Goal: Task Accomplishment & Management: Use online tool/utility

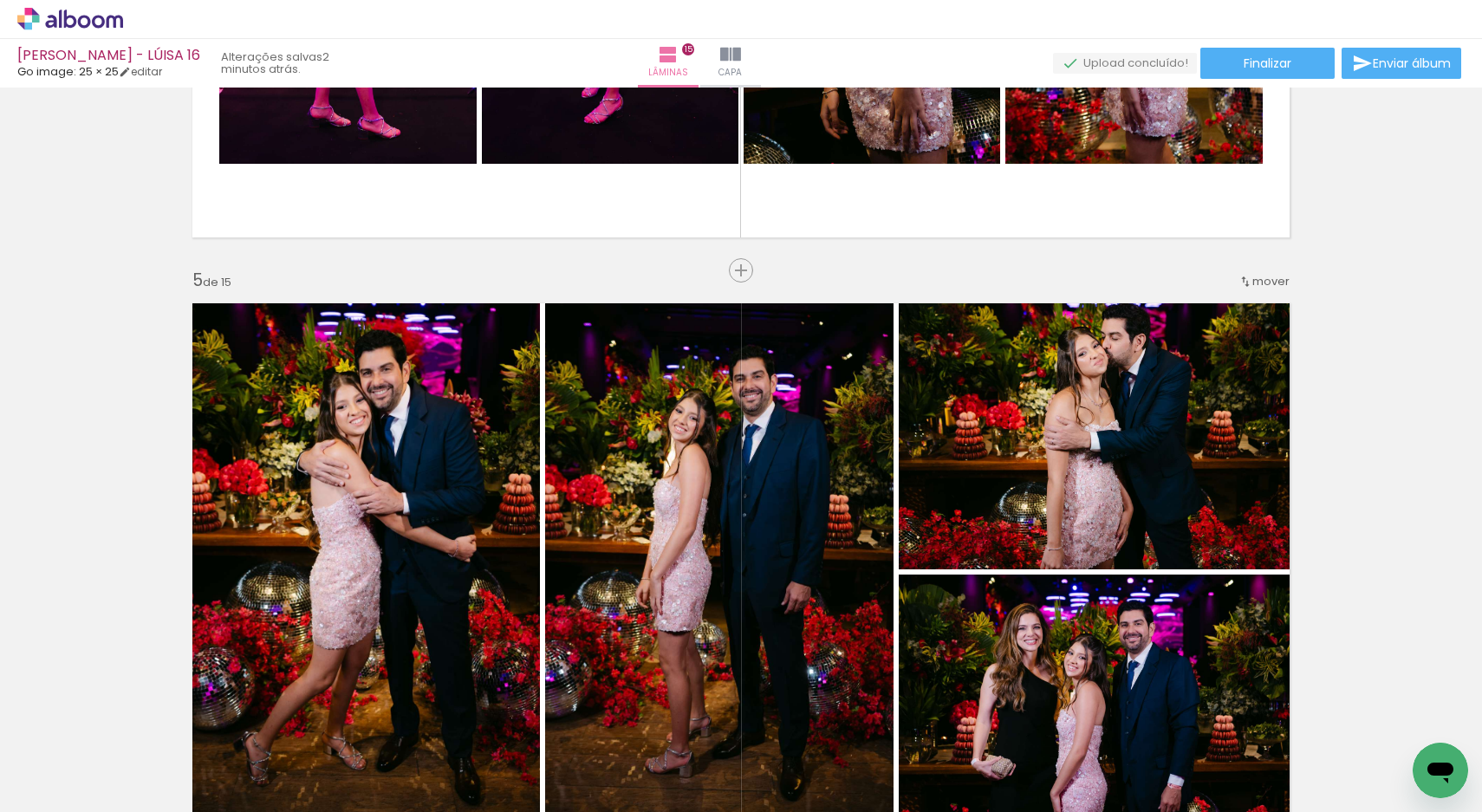
scroll to position [3240, 0]
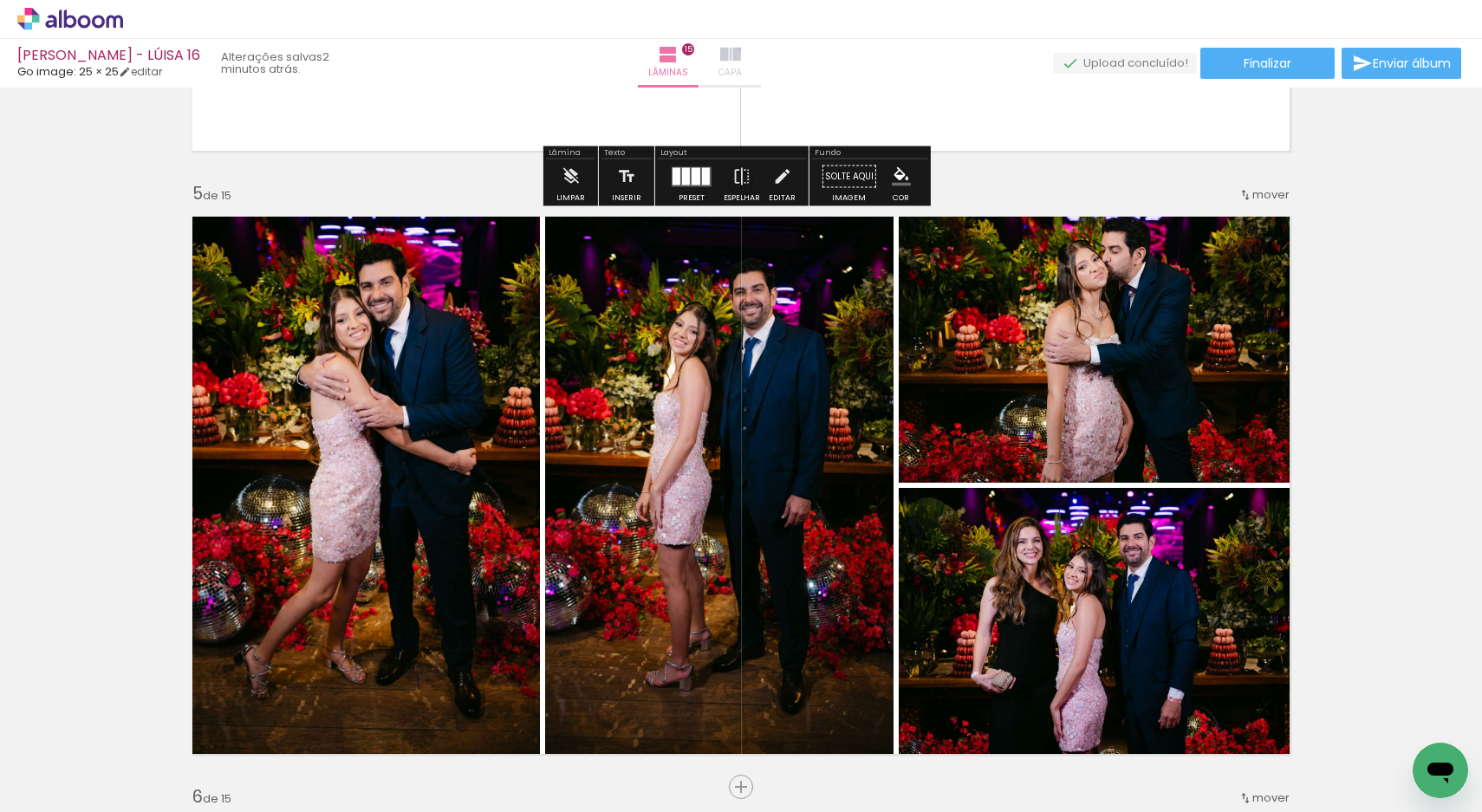
click at [741, 63] on iron-icon at bounding box center [730, 54] width 21 height 21
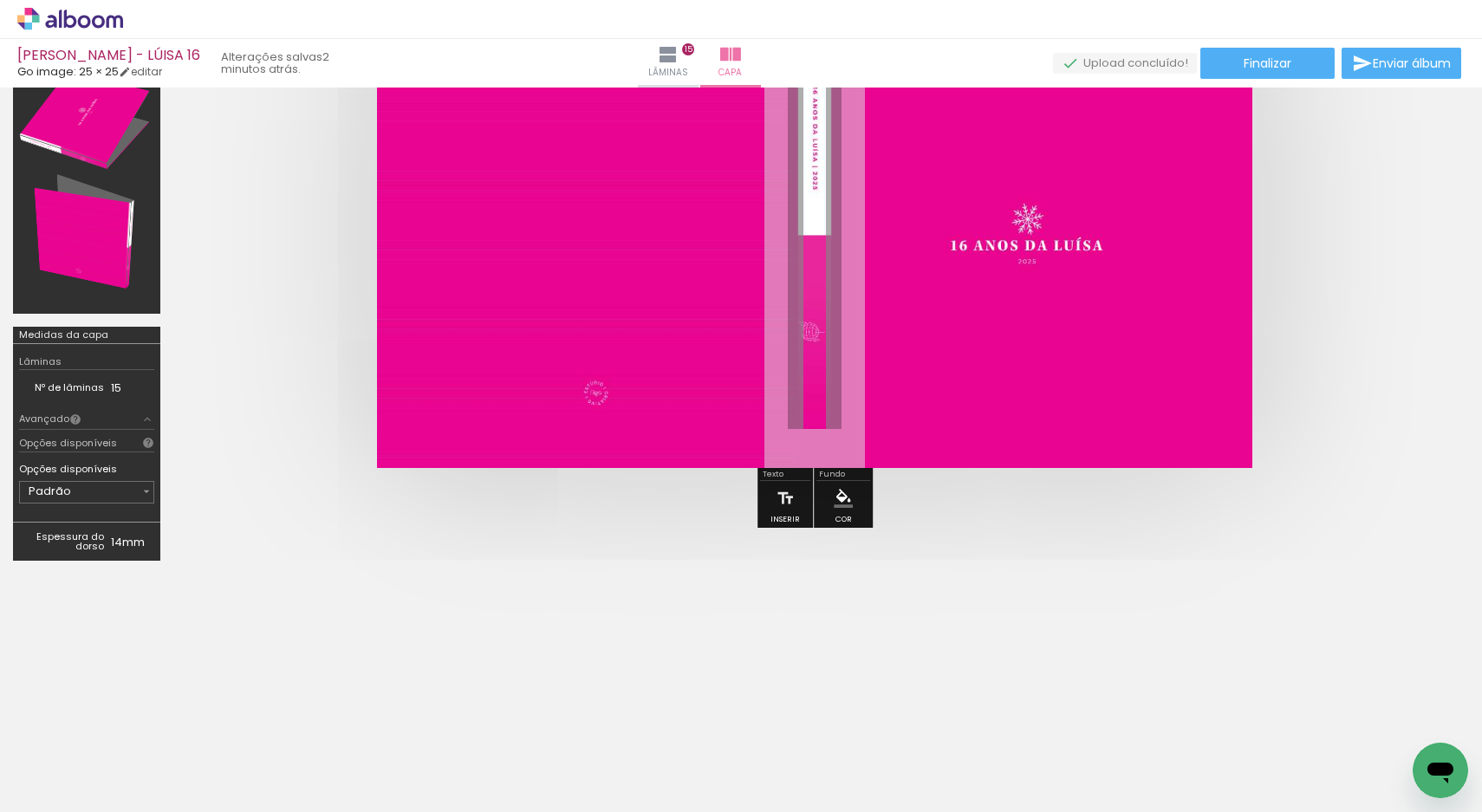
click at [69, 795] on span "Adicionar Fotos" at bounding box center [61, 787] width 52 height 19
click at [0, 0] on input "file" at bounding box center [0, 0] width 0 height 0
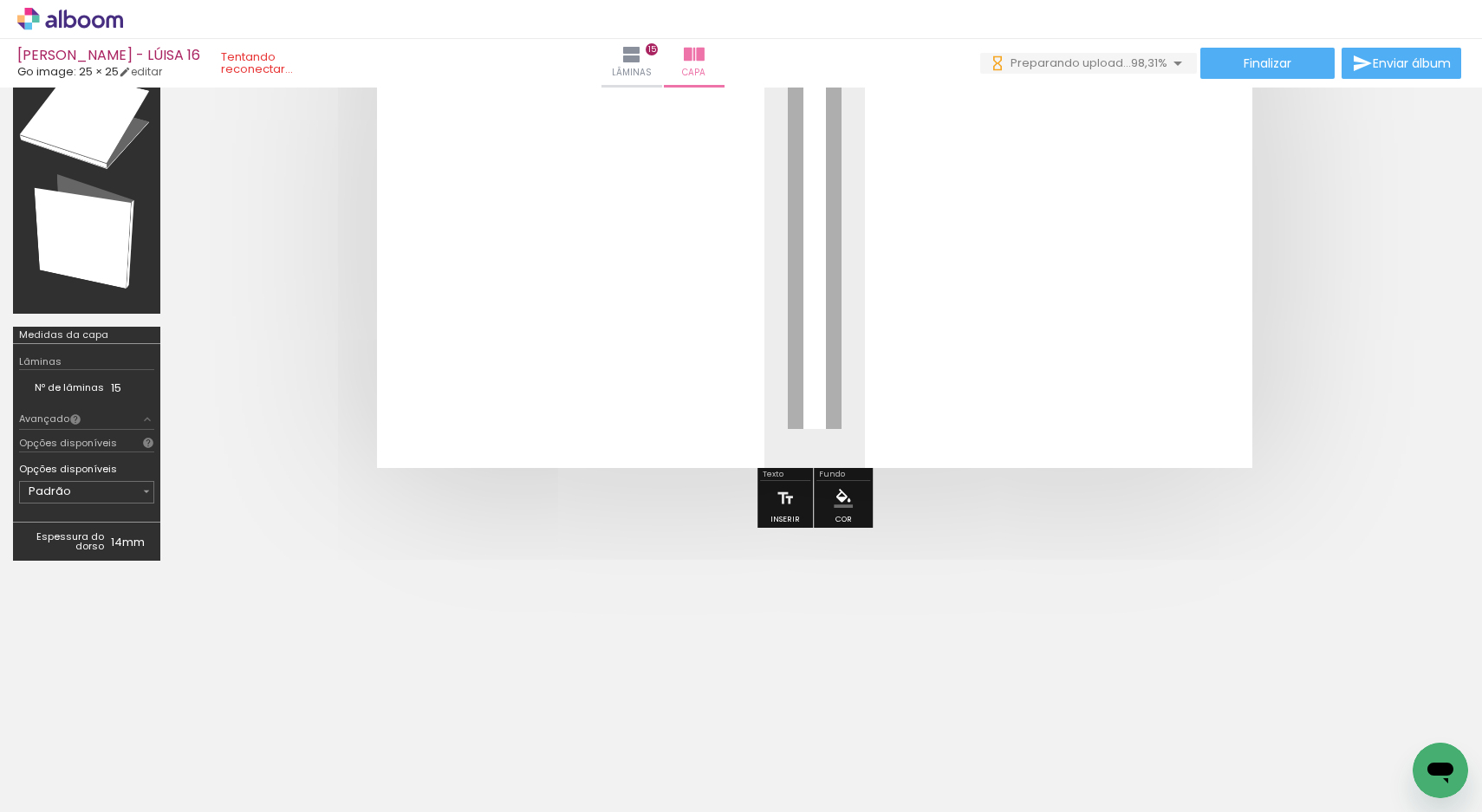
click at [1320, 137] on quentale-cover at bounding box center [814, 236] width 1144 height 465
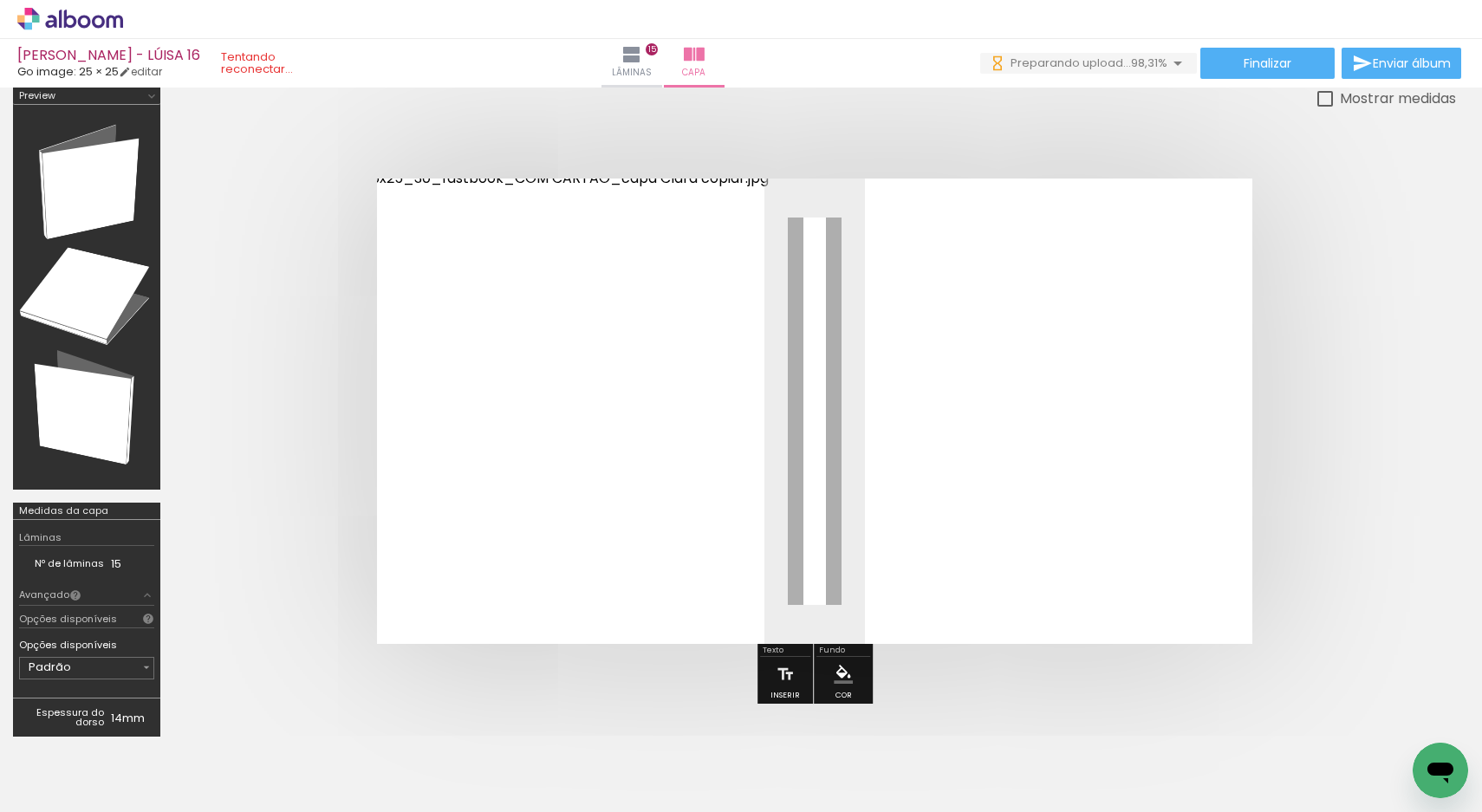
scroll to position [0, 0]
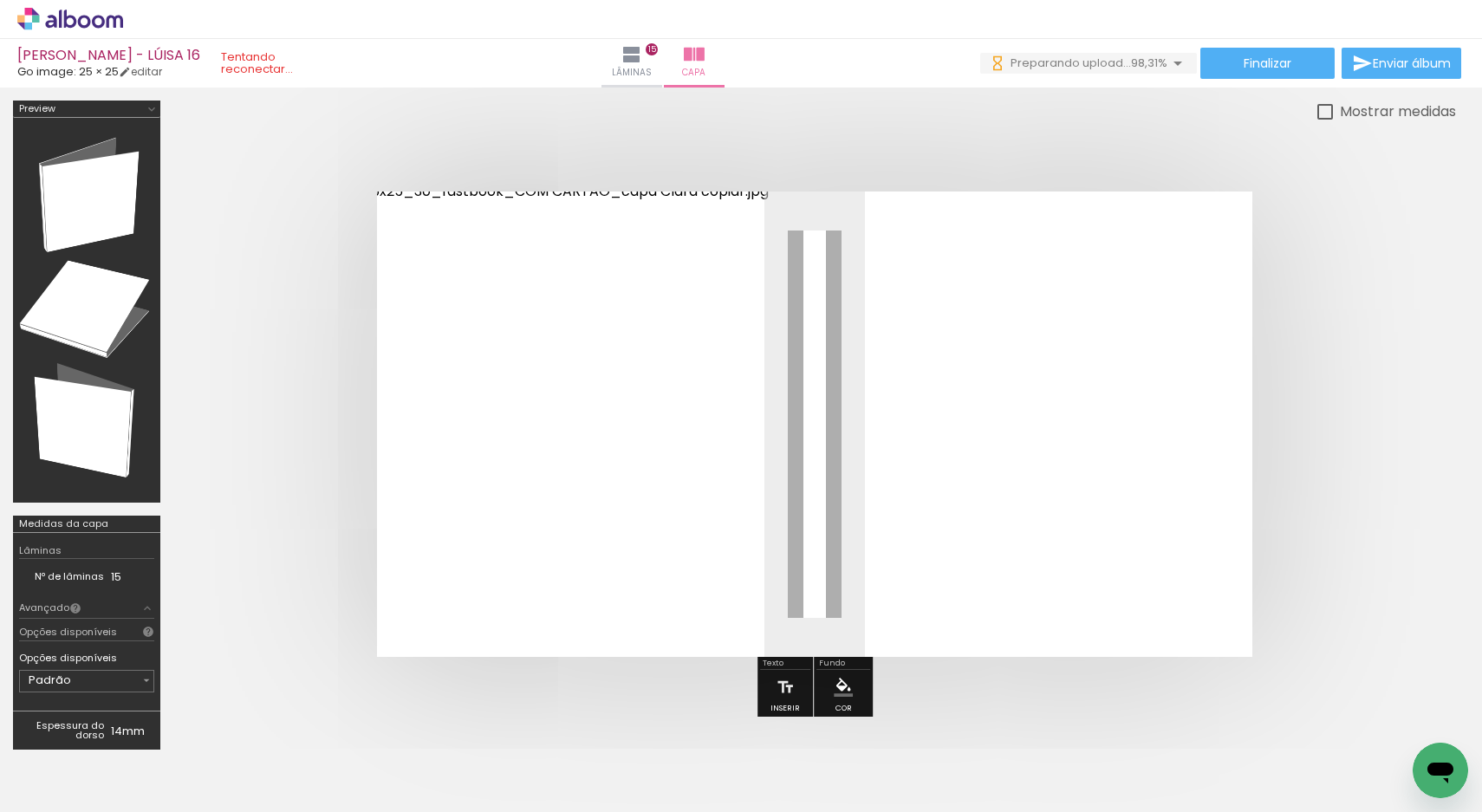
click at [66, 756] on input "Todas as fotos" at bounding box center [48, 759] width 66 height 15
click at [0, 0] on slot "Todas as fotos" at bounding box center [0, 0] width 0 height 0
click at [68, 754] on input "Todas as fotos" at bounding box center [48, 759] width 66 height 15
click at [0, 0] on slot "Não utilizadas" at bounding box center [0, 0] width 0 height 0
type input "Não utilizadas"
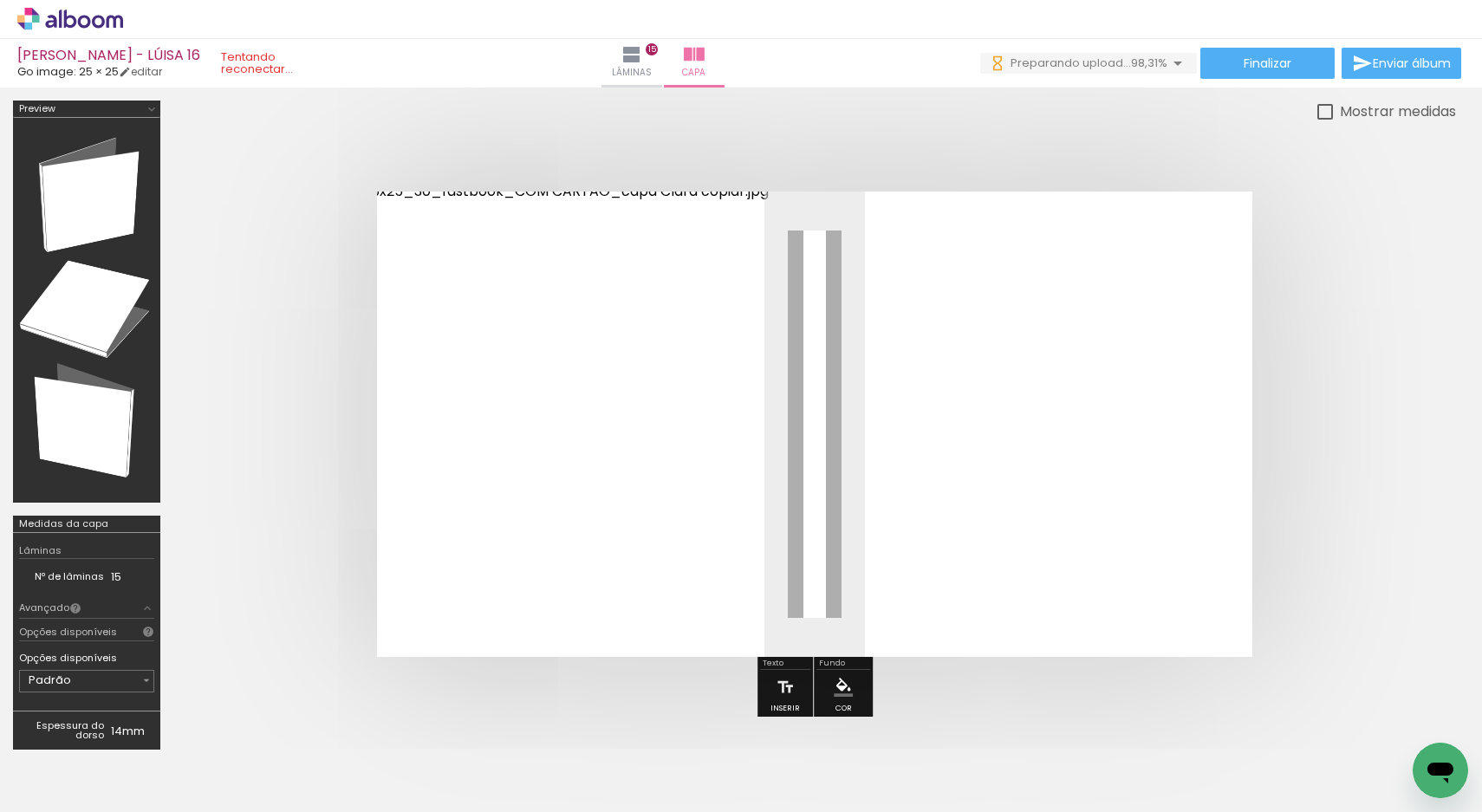
click at [1380, 155] on div at bounding box center [814, 424] width 1283 height 604
click at [1307, 52] on paper-button "Finalizar" at bounding box center [1267, 63] width 134 height 32
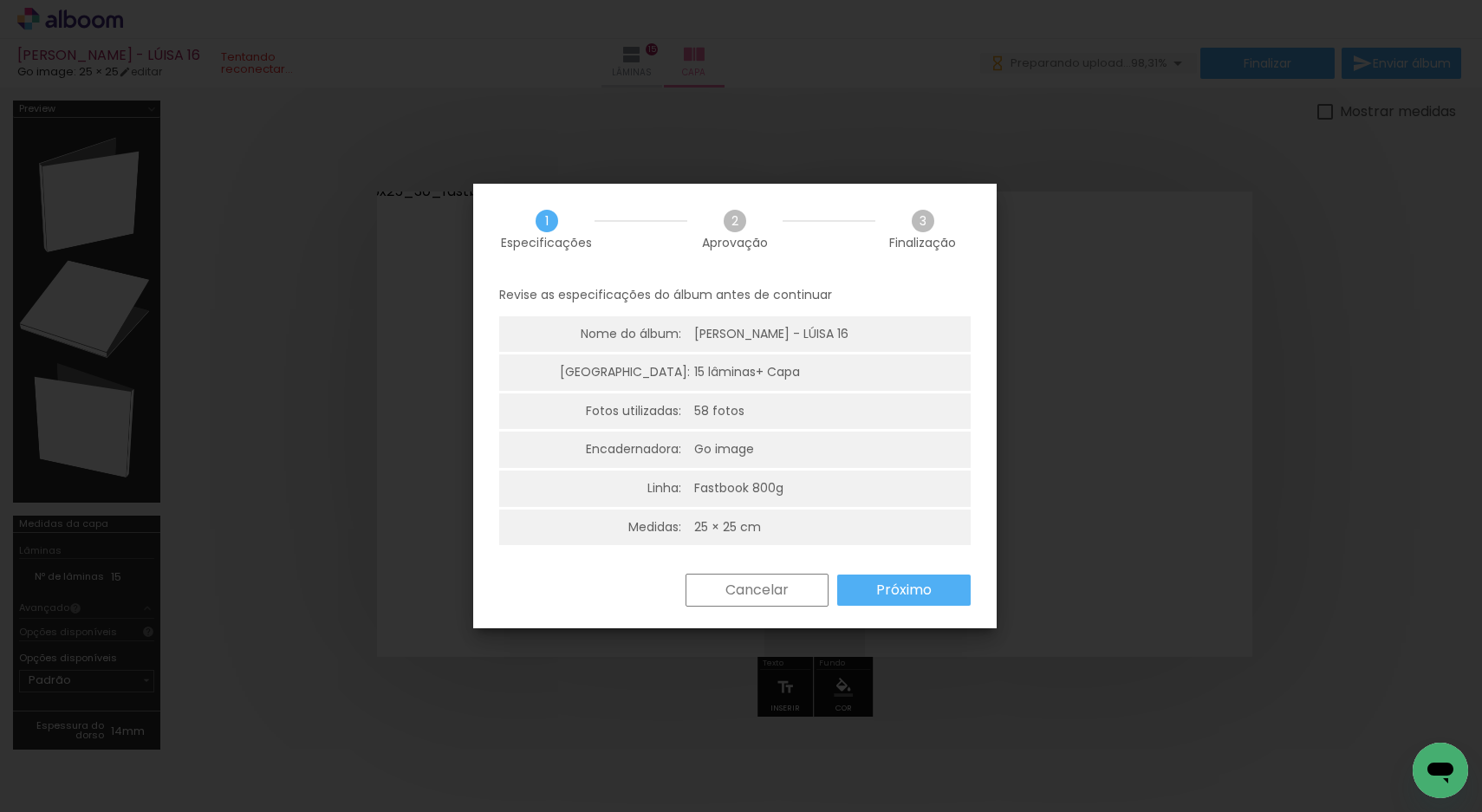
click at [0, 0] on slot "Próximo" at bounding box center [0, 0] width 0 height 0
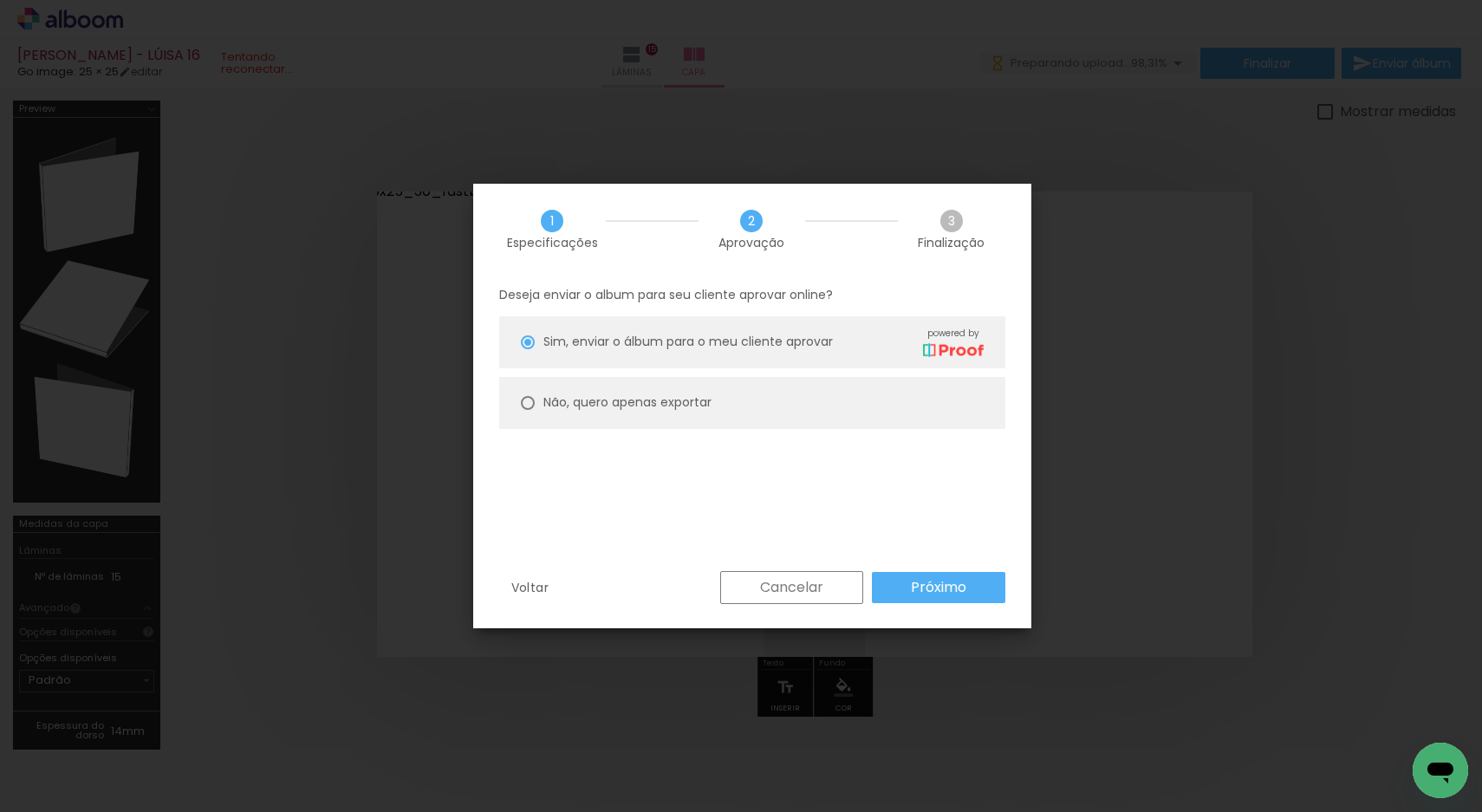
click at [0, 0] on slot "Próximo" at bounding box center [0, 0] width 0 height 0
